Goal: Information Seeking & Learning: Understand process/instructions

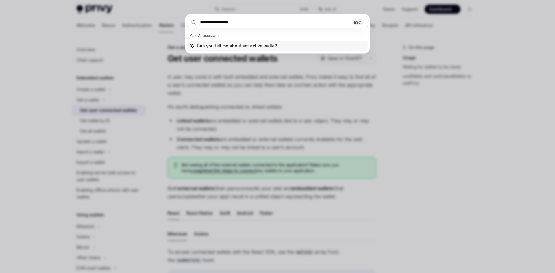
type input "**********"
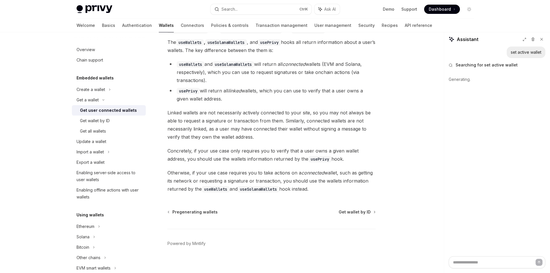
scroll to position [421, 0]
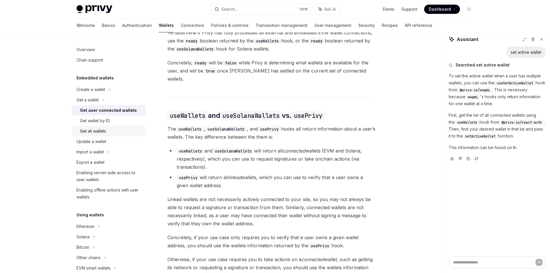
click at [103, 127] on link "Get all wallets" at bounding box center [109, 131] width 74 height 10
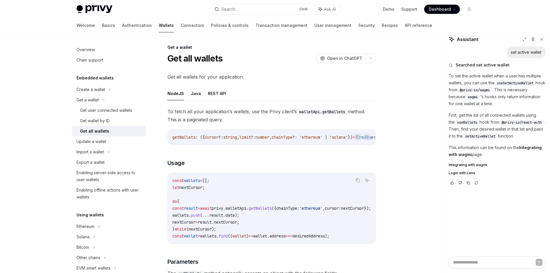
type textarea "*"
click at [482, 136] on span "setActiveWallet" at bounding box center [480, 136] width 30 height 5
click at [455, 119] on p "First, get the list of all connected wallets using the useWallets hook from @pr…" at bounding box center [497, 126] width 97 height 28
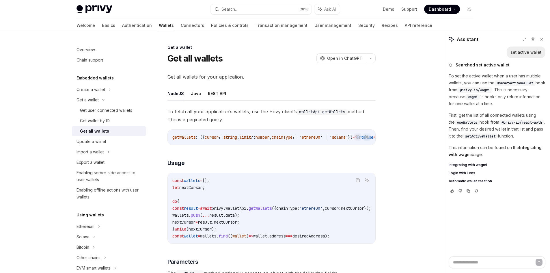
click at [516, 83] on span "useSetActiveWallet" at bounding box center [515, 83] width 36 height 5
copy p "useSetActiveWallet"
click at [467, 123] on span "useWallets" at bounding box center [467, 122] width 20 height 5
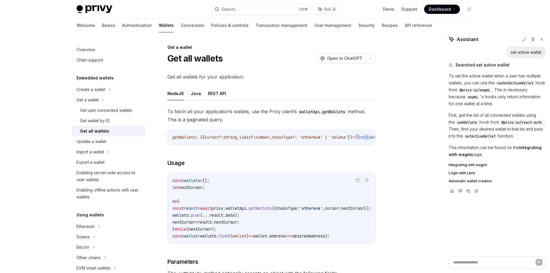
click at [490, 127] on p "First, get the list of all connected wallets using the useWallets hook from @pr…" at bounding box center [497, 126] width 97 height 28
drag, startPoint x: 471, startPoint y: 122, endPoint x: 449, endPoint y: 122, distance: 22.2
click at [455, 122] on code "useWallets" at bounding box center [467, 123] width 25 height 6
copy span "useWallets"
drag, startPoint x: 521, startPoint y: 135, endPoint x: 449, endPoint y: 116, distance: 73.4
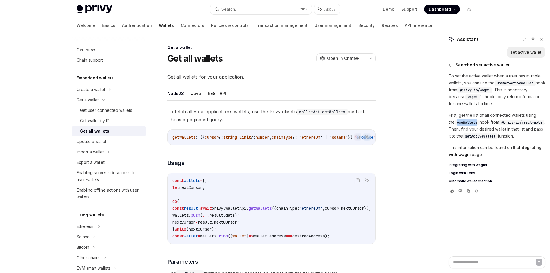
click at [449, 114] on p "First, get the list of all connected wallets using the useWallets hook from @pr…" at bounding box center [497, 126] width 97 height 28
copy p "First, get the list of all connected wallets using the useWallets hook from @pr…"
click at [471, 259] on textarea at bounding box center [497, 262] width 97 height 12
paste textarea "**********"
type textarea "**********"
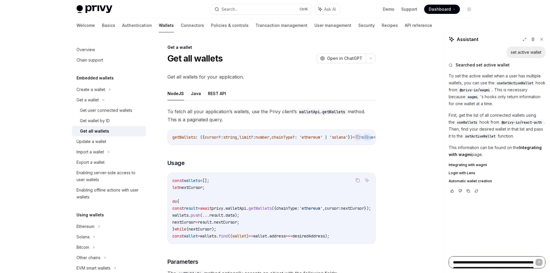
type textarea "*"
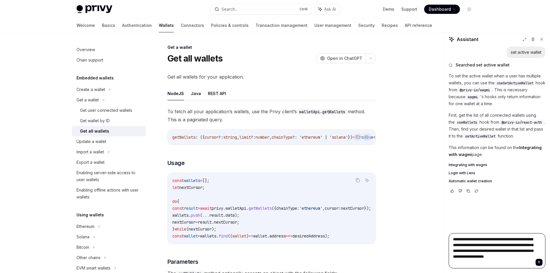
type textarea "**********"
type textarea "*"
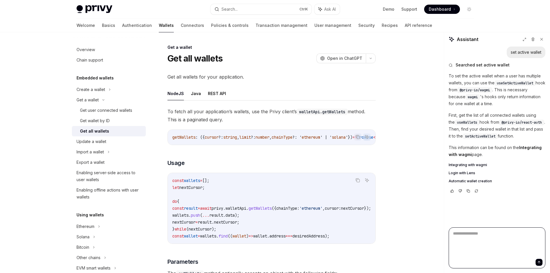
type textarea "*"
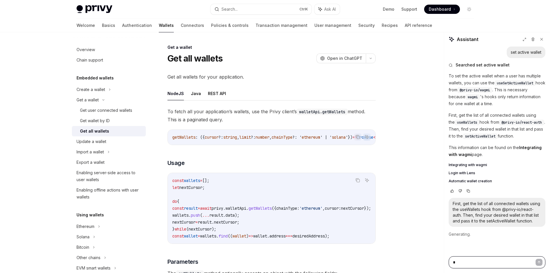
type textarea "**"
type textarea "*"
type textarea "***"
type textarea "*"
type textarea "****"
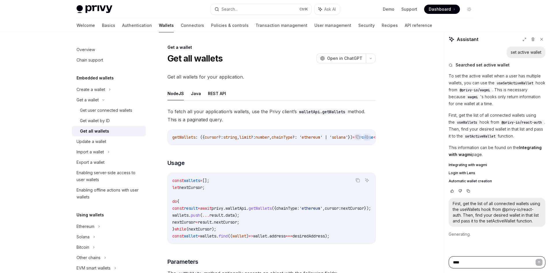
type textarea "*"
type textarea "***"
type textarea "*"
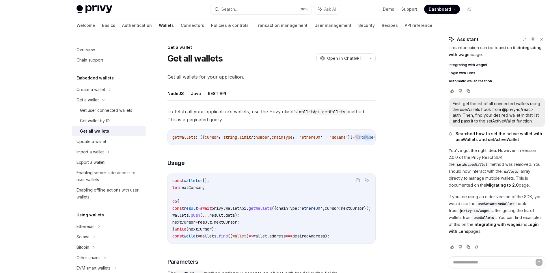
scroll to position [117, 0]
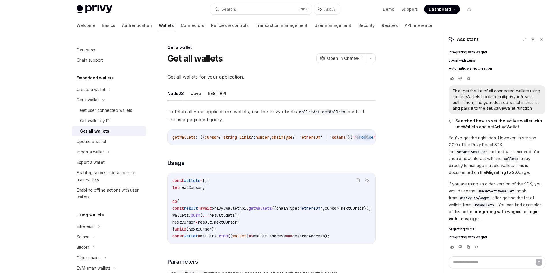
type textarea "*"
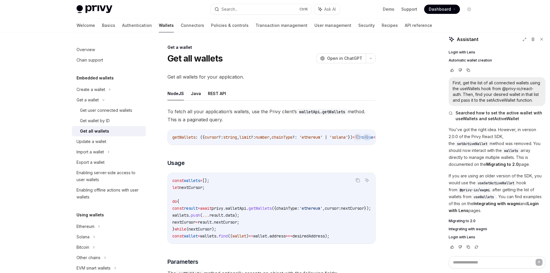
scroll to position [0, 0]
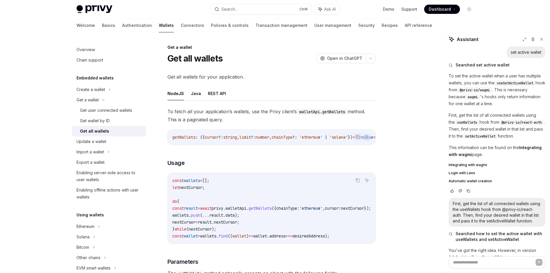
click at [477, 87] on p "To set the active wallet when a user has multiple wallets, you can use the useS…" at bounding box center [497, 90] width 97 height 35
copy p "useSetActiveWallet"
click at [278, 13] on button "Search... Ctrl K" at bounding box center [261, 9] width 101 height 10
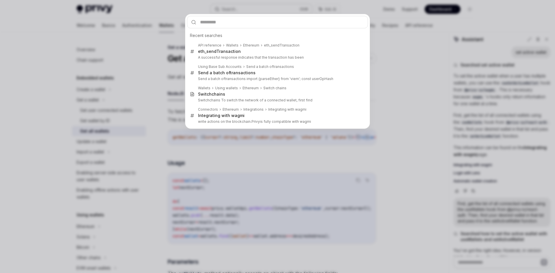
type input "**********"
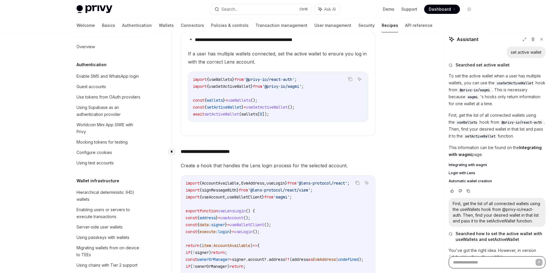
scroll to position [700, 0]
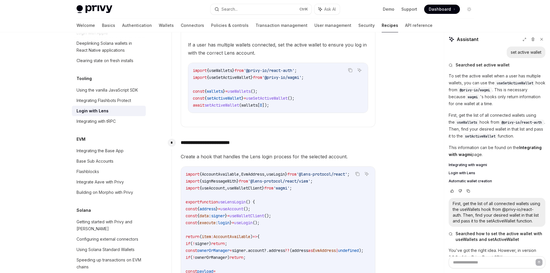
click at [275, 179] on span "'@lens-protocol/react/viem'" at bounding box center [279, 181] width 62 height 5
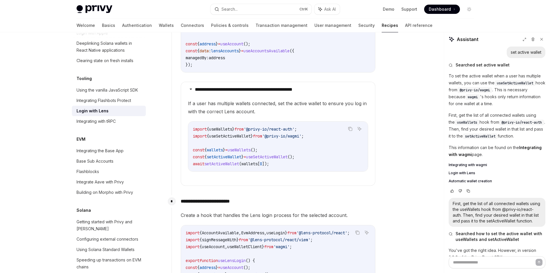
scroll to position [767, 0]
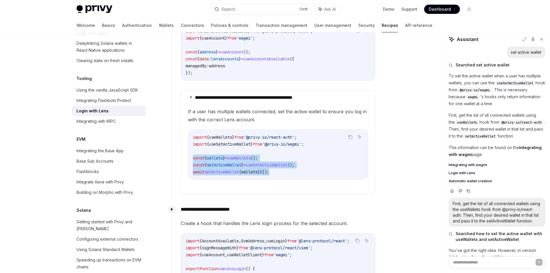
drag, startPoint x: 286, startPoint y: 176, endPoint x: 193, endPoint y: 163, distance: 94.0
click at [193, 163] on code "import { useWallets } from '@privy-io/react-auth' ; import { useSetActiveWallet…" at bounding box center [278, 155] width 170 height 42
copy code "const { wallets } = useWallets (); const { setActiveWallet } = useSetActiveWall…"
click at [274, 9] on button "Search... Ctrl K" at bounding box center [261, 9] width 101 height 10
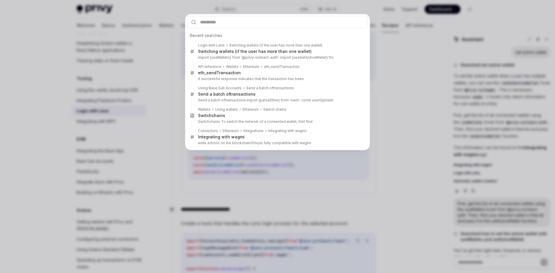
click at [395, 60] on div "Recent searches Login with Lens Switching wallets (if the user has more than on…" at bounding box center [277, 136] width 555 height 273
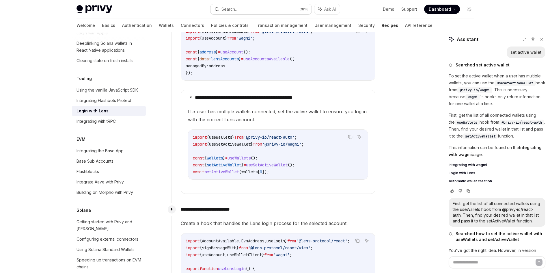
click at [278, 12] on button "Search... Ctrl K" at bounding box center [261, 9] width 101 height 10
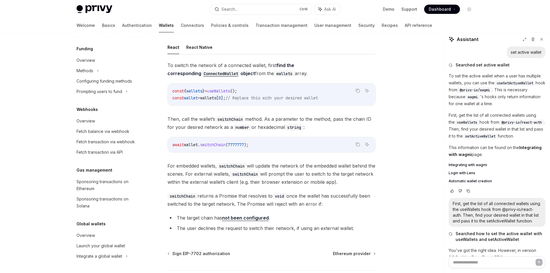
scroll to position [116, 0]
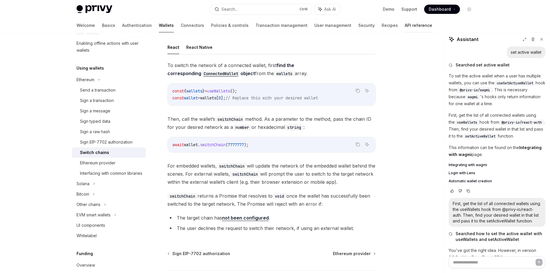
click at [405, 22] on link "API reference" at bounding box center [418, 25] width 27 height 14
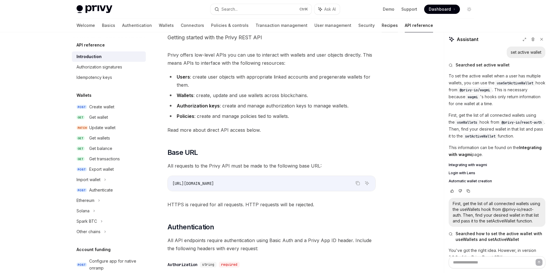
click at [382, 25] on link "Recipes" at bounding box center [390, 25] width 16 height 14
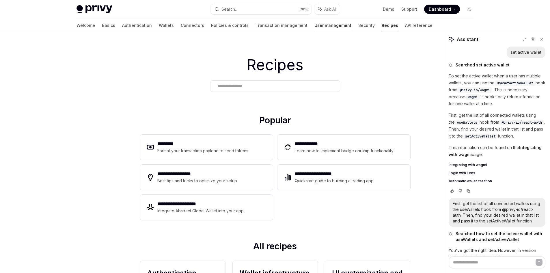
click at [315, 27] on link "User management" at bounding box center [333, 25] width 37 height 14
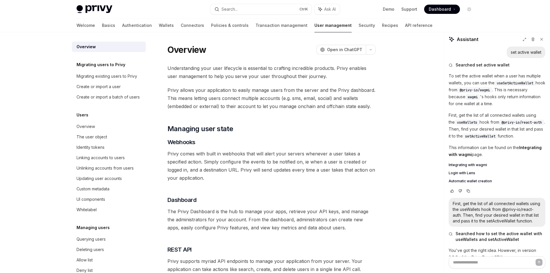
click at [341, 25] on div "Welcome Basics Authentication Wallets Connectors Policies & controls Transactio…" at bounding box center [255, 25] width 356 height 14
click at [181, 22] on link "Connectors" at bounding box center [192, 25] width 23 height 14
type textarea "*"
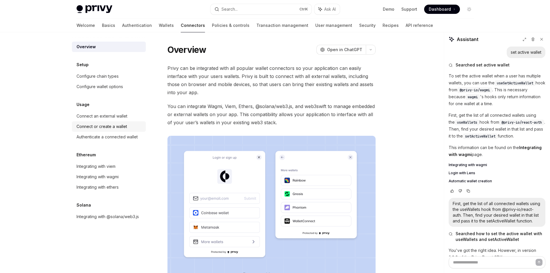
scroll to position [97, 0]
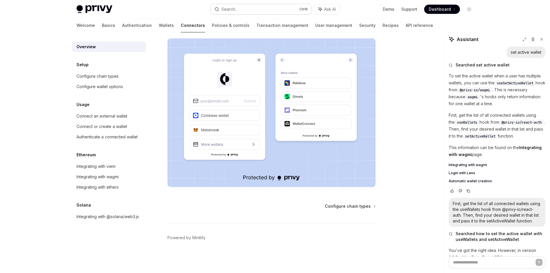
click at [229, 10] on div "Search..." at bounding box center [230, 9] width 16 height 7
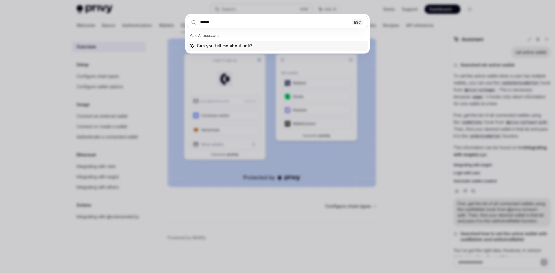
type input "******"
type textarea "*"
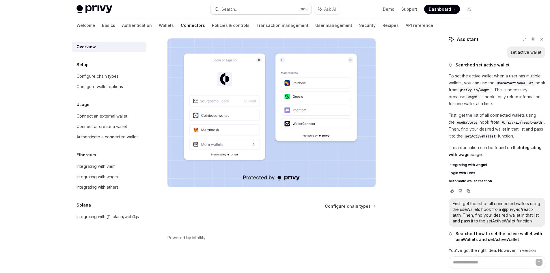
click at [229, 10] on div "Search..." at bounding box center [230, 9] width 16 height 7
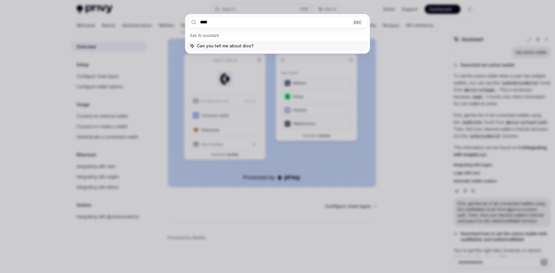
type input "*****"
type textarea "*"
type input "****"
type textarea "*"
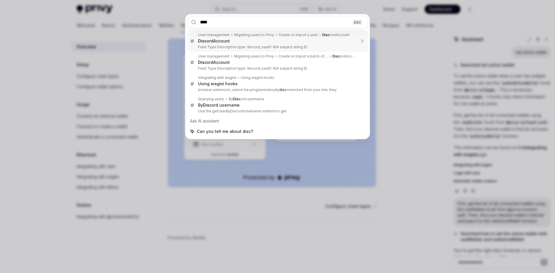
type input "*****"
type textarea "*"
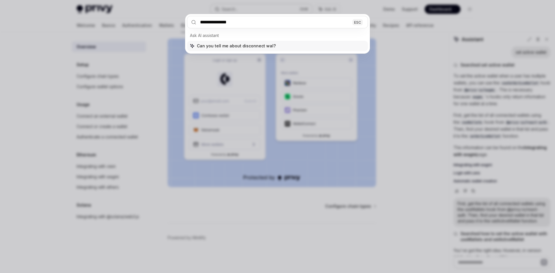
type input "**********"
type textarea "*"
type input "**********"
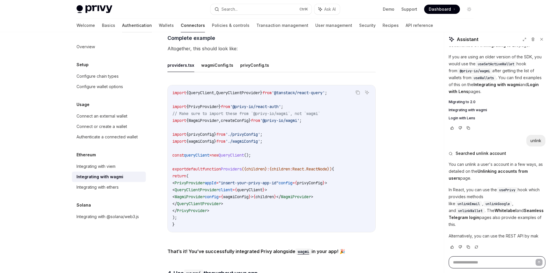
scroll to position [252, 0]
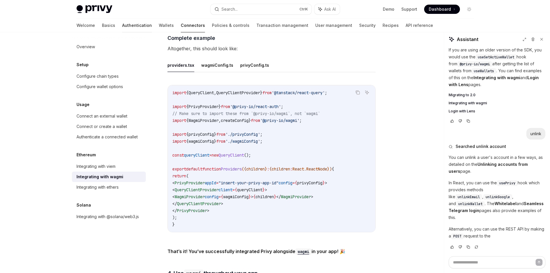
click at [122, 26] on link "Authentication" at bounding box center [137, 25] width 30 height 14
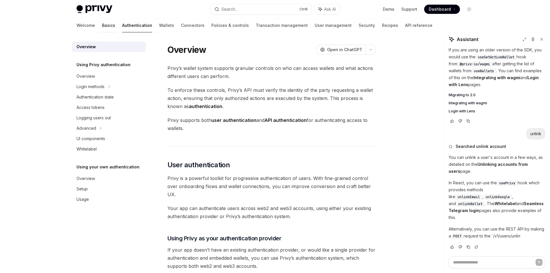
click at [102, 23] on link "Basics" at bounding box center [108, 25] width 13 height 14
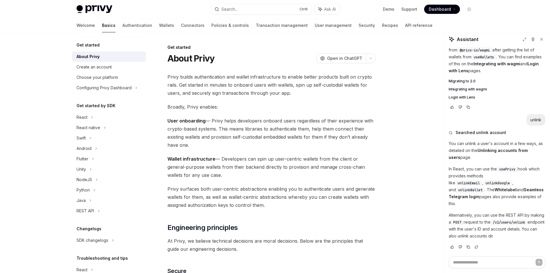
click at [102, 29] on link "Basics" at bounding box center [109, 25] width 14 height 14
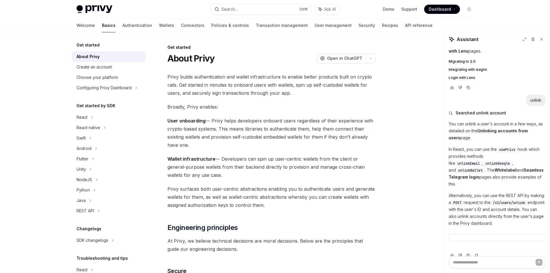
scroll to position [285, 0]
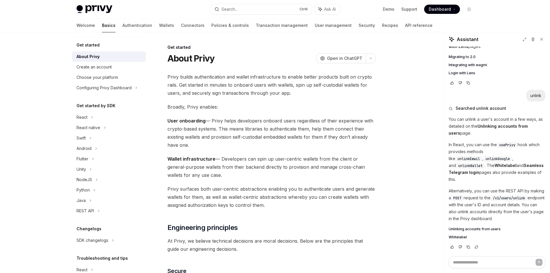
type textarea "*"
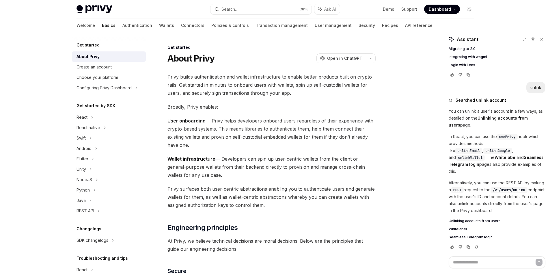
click at [483, 155] on span "unlinkWallet" at bounding box center [470, 157] width 24 height 5
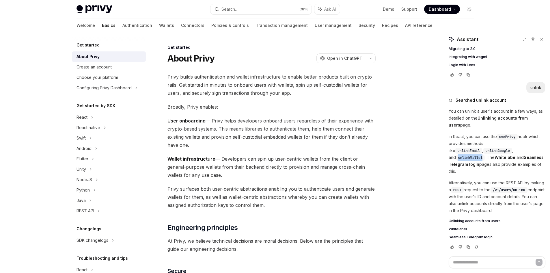
click at [483, 155] on span "unlinkWallet" at bounding box center [470, 157] width 24 height 5
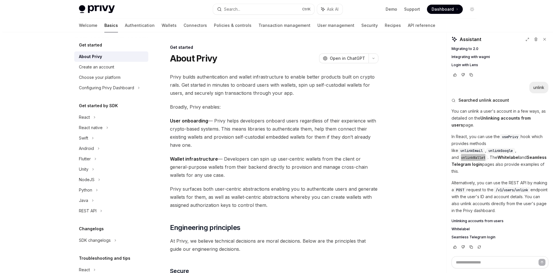
scroll to position [116, 0]
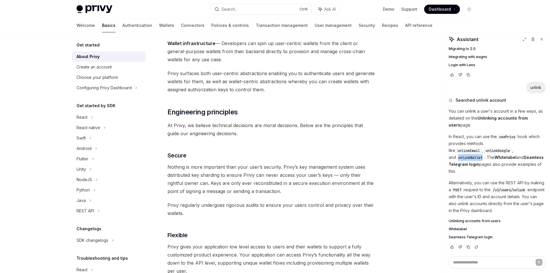
click at [483, 155] on span "unlinkWallet" at bounding box center [470, 157] width 24 height 5
click at [245, 8] on button "Search... Ctrl K" at bounding box center [261, 9] width 101 height 10
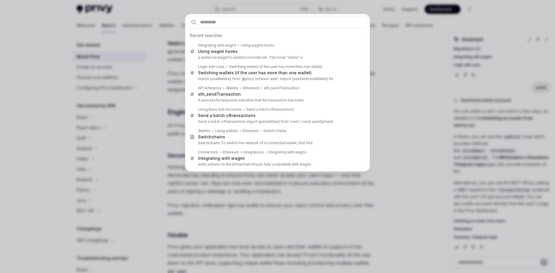
type input "**********"
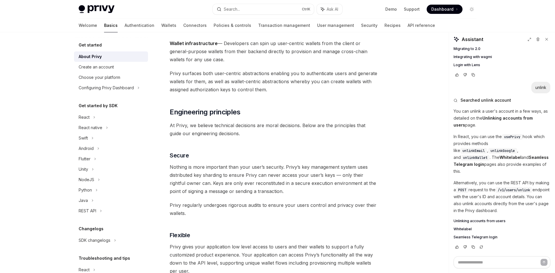
type textarea "*"
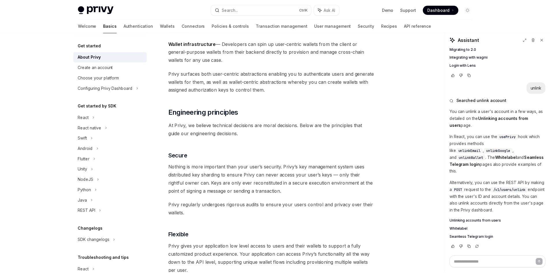
scroll to position [32, 0]
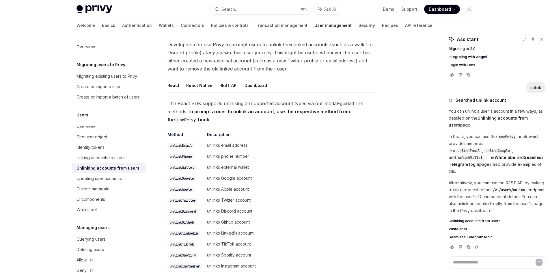
click at [296, 161] on table "Method Description unlinkEmail unlinks email address unlinkPhone unlinks phone …" at bounding box center [272, 218] width 208 height 173
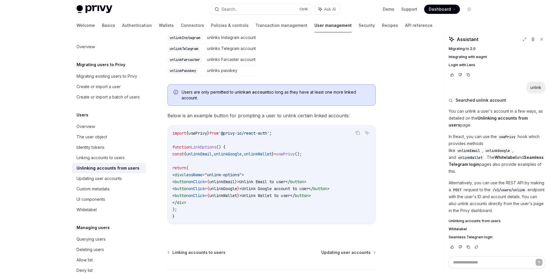
scroll to position [263, 0]
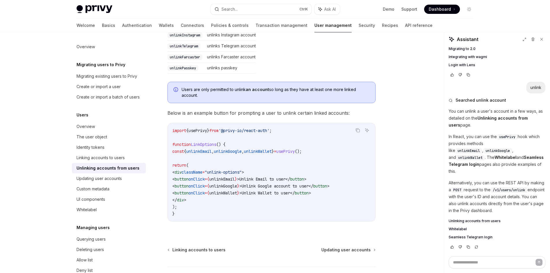
drag, startPoint x: 334, startPoint y: 153, endPoint x: 326, endPoint y: 151, distance: 8.4
click at [334, 153] on code "import { usePrivy } from '@privy-io/react-auth' ; function LinkOptions () { con…" at bounding box center [271, 172] width 198 height 90
drag, startPoint x: 325, startPoint y: 150, endPoint x: 313, endPoint y: 150, distance: 12.4
click at [324, 150] on code "import { usePrivy } from '@privy-io/react-auth' ; function LinkOptions () { con…" at bounding box center [271, 172] width 198 height 90
click at [272, 150] on span "unlinkWallet" at bounding box center [258, 151] width 28 height 5
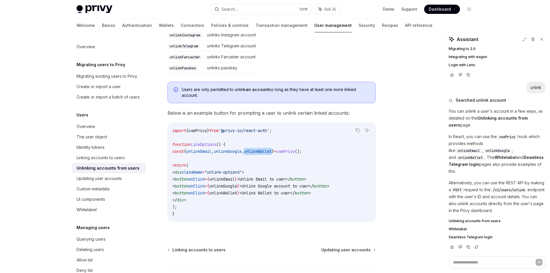
click at [272, 150] on span "unlinkWallet" at bounding box center [258, 151] width 28 height 5
click at [322, 150] on code "import { usePrivy } from '@privy-io/react-auth' ; function LinkOptions () { con…" at bounding box center [271, 172] width 198 height 90
drag, startPoint x: 335, startPoint y: 151, endPoint x: 172, endPoint y: 153, distance: 162.4
click at [172, 153] on code "import { usePrivy } from '@privy-io/react-auth' ; function LinkOptions () { con…" at bounding box center [271, 172] width 198 height 90
click at [184, 205] on code "import { usePrivy } from '@privy-io/react-auth' ; function LinkOptions () { con…" at bounding box center [271, 172] width 198 height 90
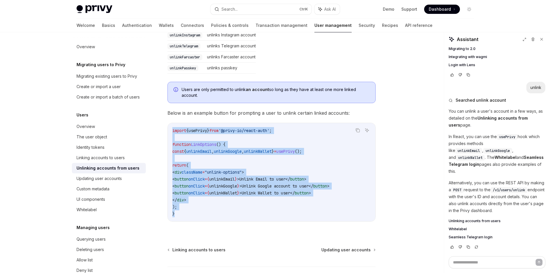
drag, startPoint x: 187, startPoint y: 215, endPoint x: 165, endPoint y: 124, distance: 92.7
click at [165, 124] on div "Users Unlinking accounts from users OpenAI Open in ChatGPT OpenAI Open in ChatG…" at bounding box center [217, 48] width 319 height 536
copy code "import { usePrivy } from '@privy-io/react-auth' ; function LinkOptions () { con…"
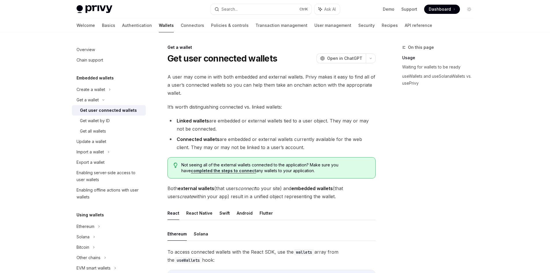
drag, startPoint x: 316, startPoint y: 204, endPoint x: 168, endPoint y: 56, distance: 208.9
copy div "Lor ipsu dolorsita consect AdipIS Elit se DoeiUSM TempOR Inci ut LaboREE D magn…"
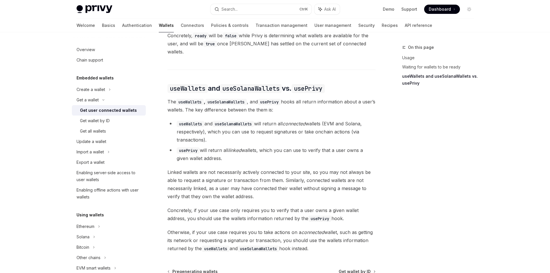
scroll to position [508, 0]
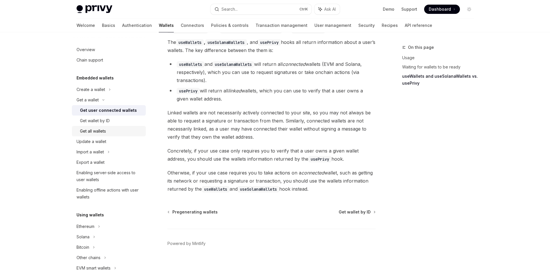
click at [119, 133] on div "Get all wallets" at bounding box center [111, 131] width 62 height 7
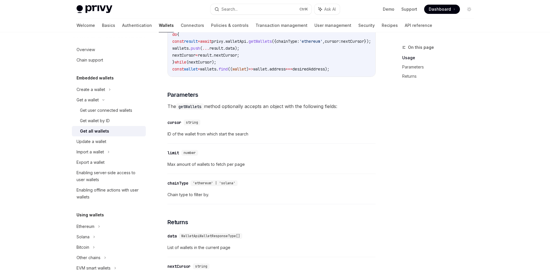
scroll to position [173, 0]
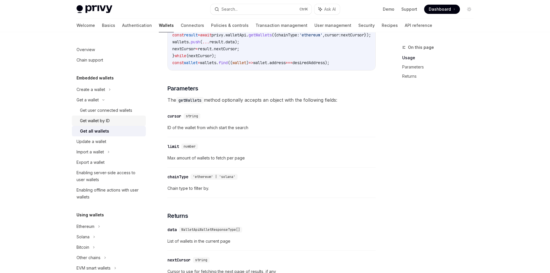
click at [107, 116] on link "Get wallet by ID" at bounding box center [109, 121] width 74 height 10
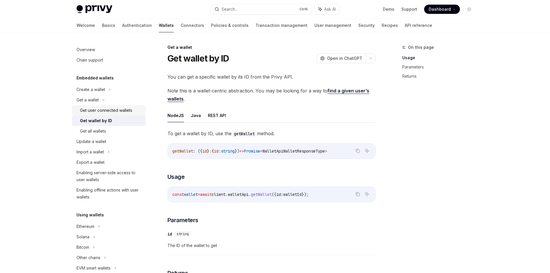
click at [107, 113] on div "Get user connected wallets" at bounding box center [106, 110] width 52 height 7
type textarea "*"
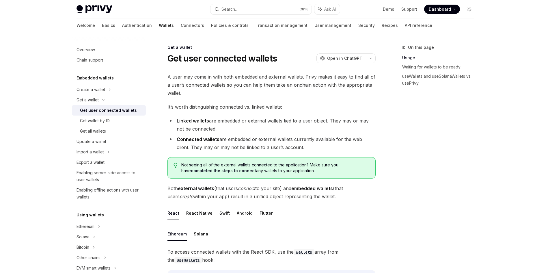
drag, startPoint x: 320, startPoint y: 183, endPoint x: 175, endPoint y: 59, distance: 190.5
click at [168, 57] on h1 "Get user connected wallets" at bounding box center [223, 58] width 110 height 10
copy div "Get user connected wallets OpenAI Open in ChatGPT OpenAI Open in ChatGPT A user…"
click at [419, 170] on div "On this page Usage Waiting for wallets to be ready useWallets and useSolanaWall…" at bounding box center [435, 158] width 88 height 229
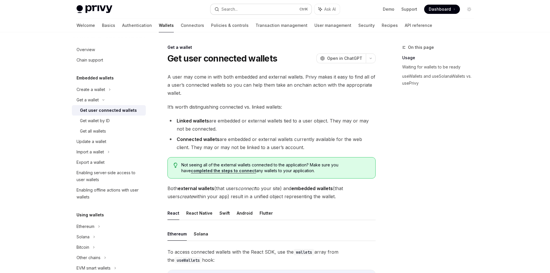
click at [239, 12] on button "Search... Ctrl K" at bounding box center [261, 9] width 101 height 10
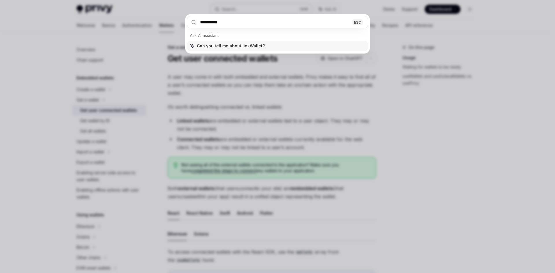
type input "**********"
type textarea "*"
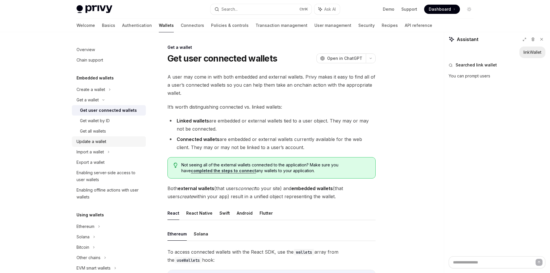
click at [110, 144] on div "Update a wallet" at bounding box center [110, 141] width 66 height 7
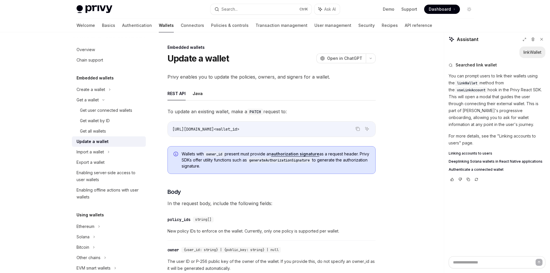
click at [473, 154] on span "Linking accounts to users" at bounding box center [471, 153] width 44 height 5
type textarea "*"
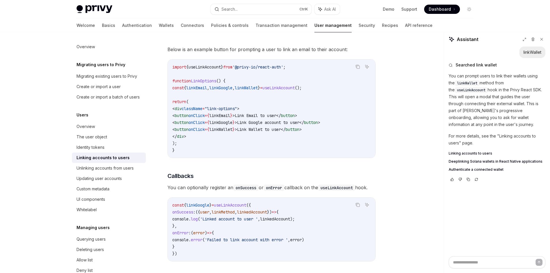
scroll to position [607, 0]
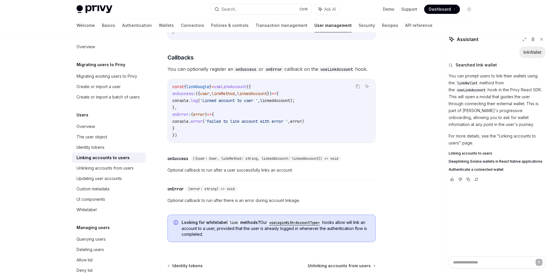
click at [240, 87] on span "useLinkAccount" at bounding box center [230, 86] width 32 height 5
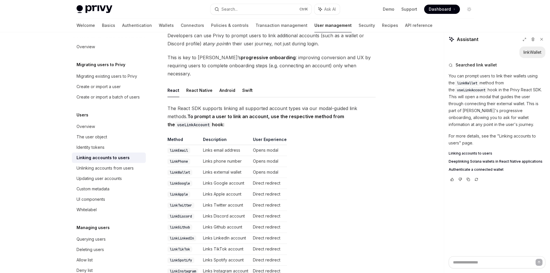
scroll to position [0, 0]
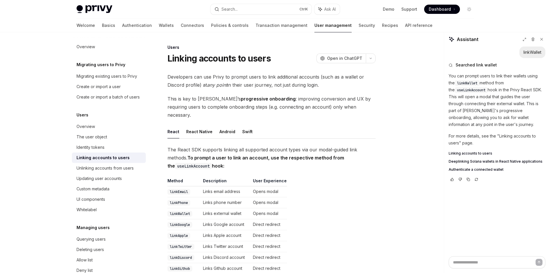
drag, startPoint x: 230, startPoint y: 179, endPoint x: 170, endPoint y: 80, distance: 115.2
copy div "evelopers can use Privy to prompt users to link additional accounts (such as a …"
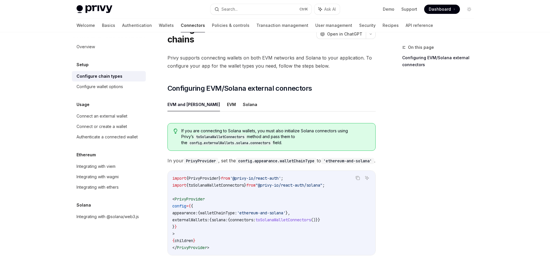
scroll to position [58, 0]
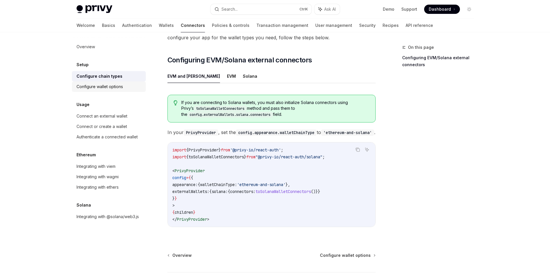
click at [126, 88] on div "Configure wallet options" at bounding box center [110, 86] width 66 height 7
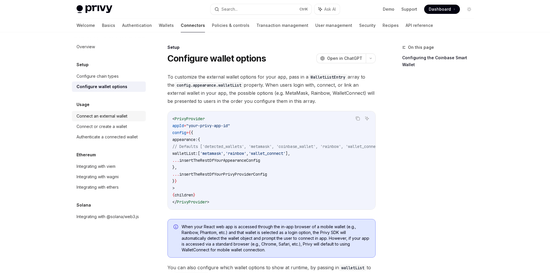
click at [122, 117] on div "Connect an external wallet" at bounding box center [102, 116] width 51 height 7
type textarea "*"
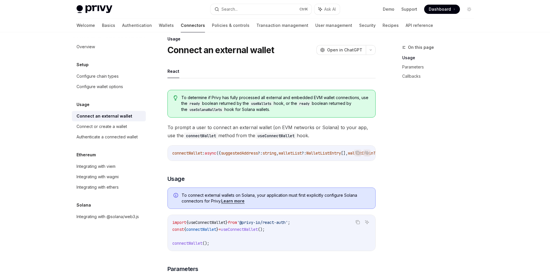
scroll to position [87, 0]
